Goal: Check status

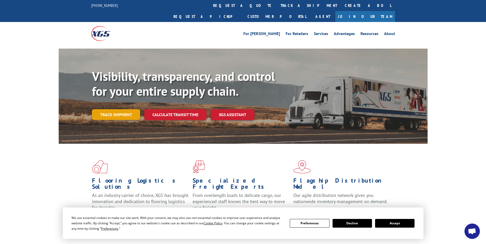
click at [124, 109] on link "Track shipment" at bounding box center [116, 114] width 48 height 11
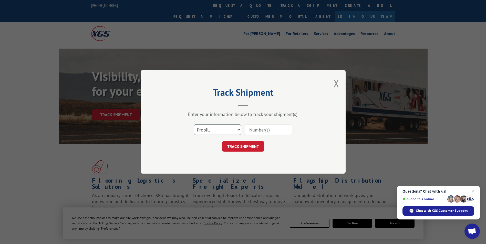
click at [207, 131] on select "Select category... Probill BOL PO" at bounding box center [217, 130] width 47 height 11
select select "po"
click at [194, 125] on select "Select category... Probill BOL PO" at bounding box center [217, 130] width 47 height 11
click at [258, 126] on input at bounding box center [268, 130] width 47 height 11
type input "60530484"
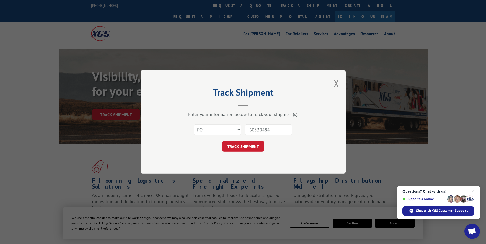
click at [222, 141] on button "TRACK SHIPMENT" at bounding box center [243, 146] width 42 height 11
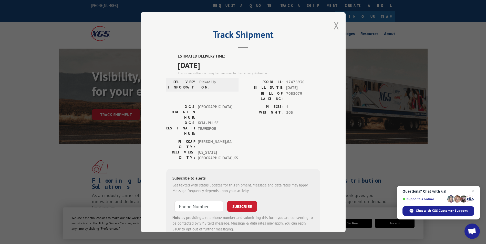
click at [333, 24] on button "Close modal" at bounding box center [336, 26] width 6 height 14
